Goal: Task Accomplishment & Management: Complete application form

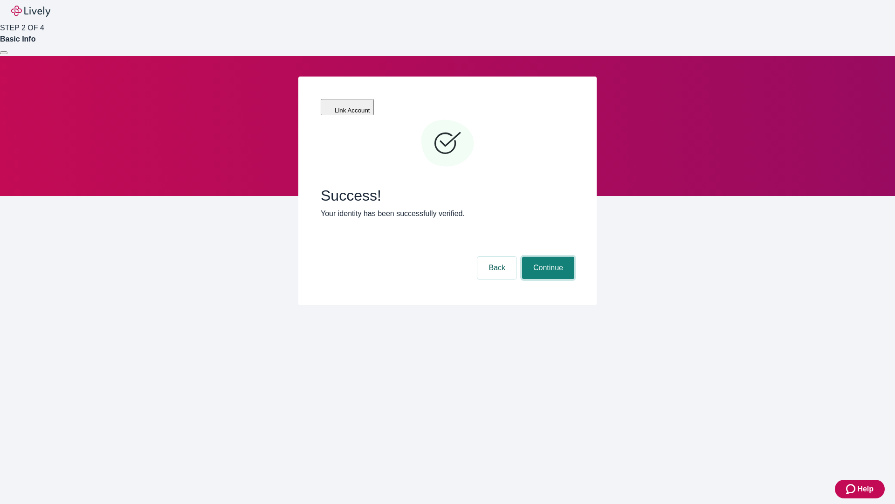
click at [547, 256] on button "Continue" at bounding box center [548, 267] width 52 height 22
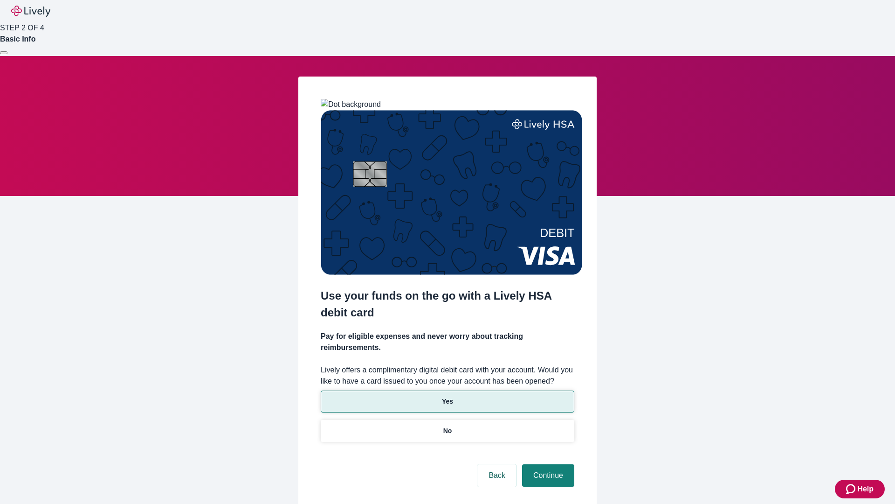
click at [447, 396] on p "Yes" at bounding box center [447, 401] width 11 height 10
click at [547, 464] on button "Continue" at bounding box center [548, 475] width 52 height 22
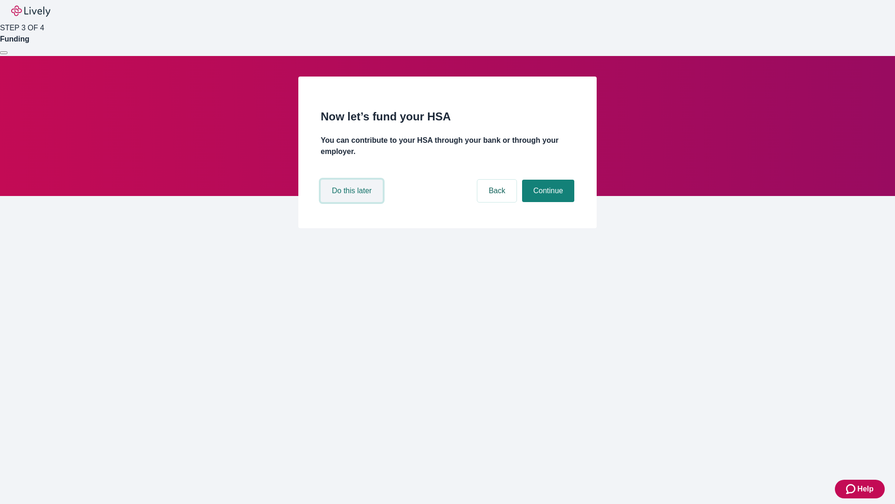
click at [353, 202] on button "Do this later" at bounding box center [352, 191] width 62 height 22
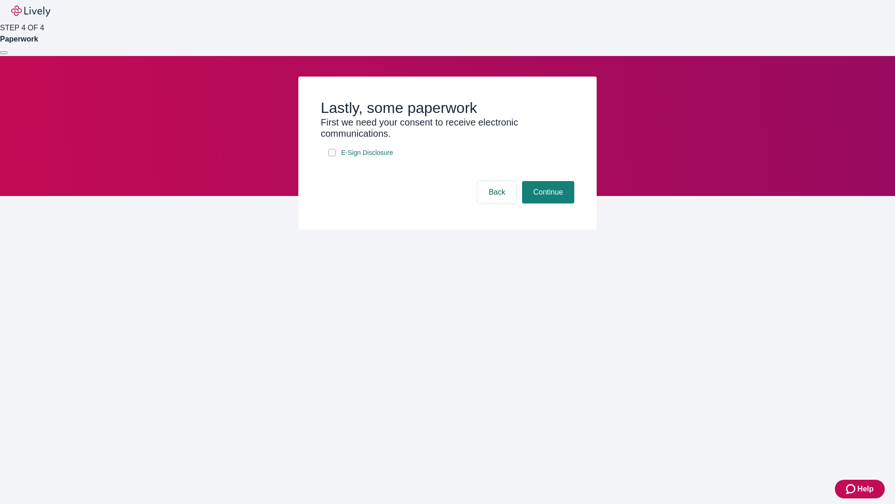
click at [332, 156] on input "E-Sign Disclosure" at bounding box center [331, 152] width 7 height 7
checkbox input "true"
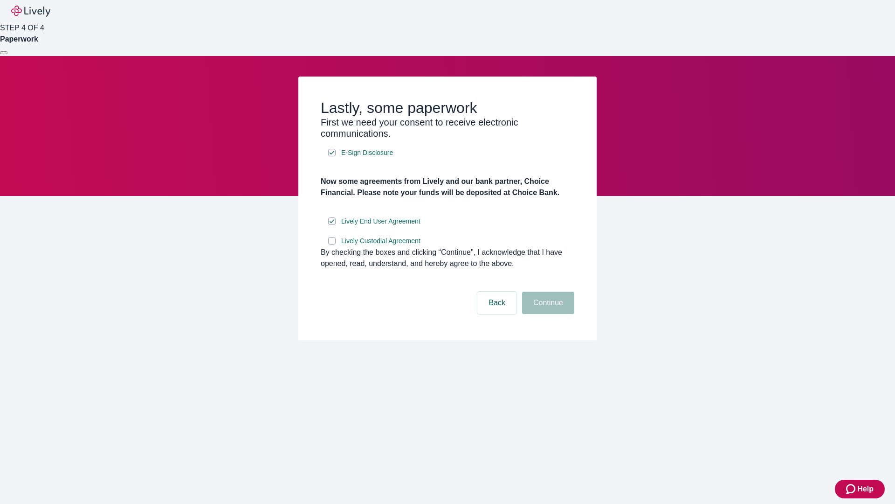
click at [332, 244] on input "Lively Custodial Agreement" at bounding box center [331, 240] width 7 height 7
checkbox input "true"
click at [547, 314] on button "Continue" at bounding box center [548, 302] width 52 height 22
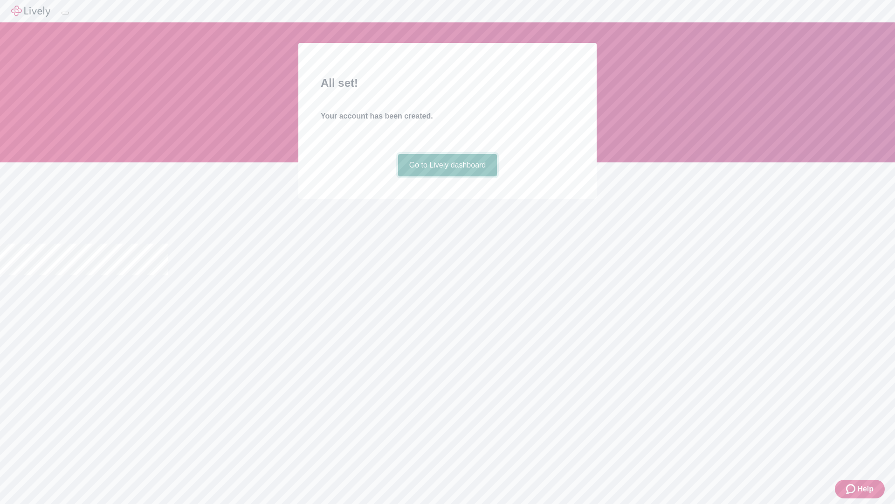
click at [447, 176] on link "Go to Lively dashboard" at bounding box center [447, 165] width 99 height 22
